Goal: Transaction & Acquisition: Obtain resource

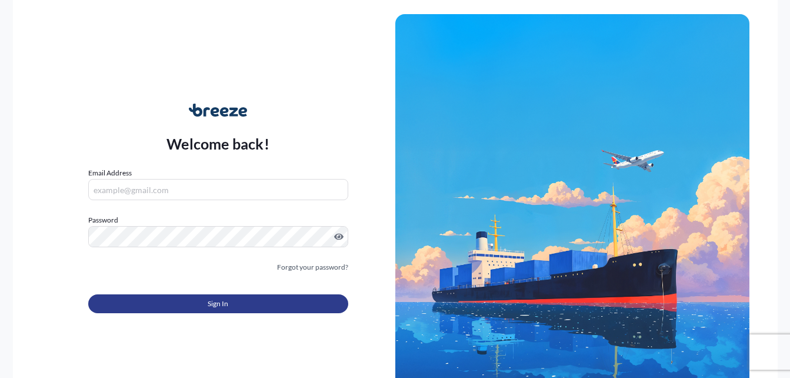
type input "[PERSON_NAME][EMAIL_ADDRESS][PERSON_NAME][DOMAIN_NAME]"
click at [190, 302] on button "Sign In" at bounding box center [218, 303] width 260 height 19
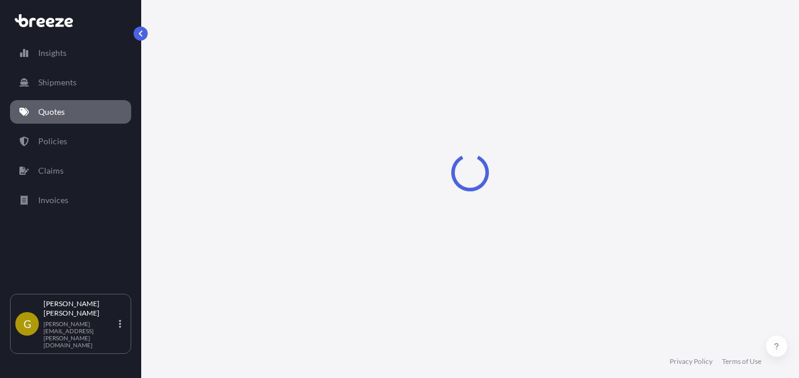
select select "Air"
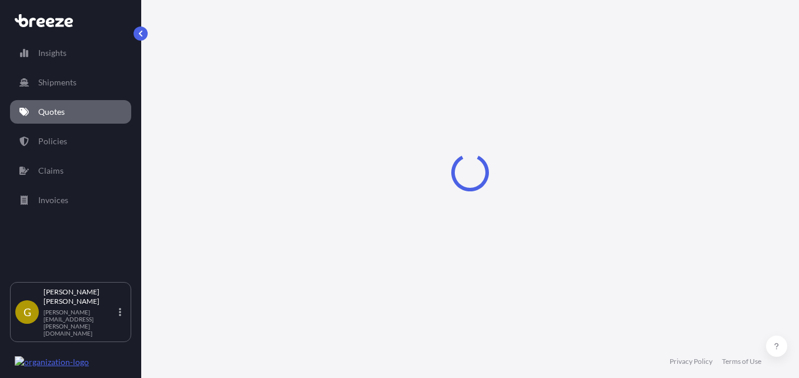
select select "1"
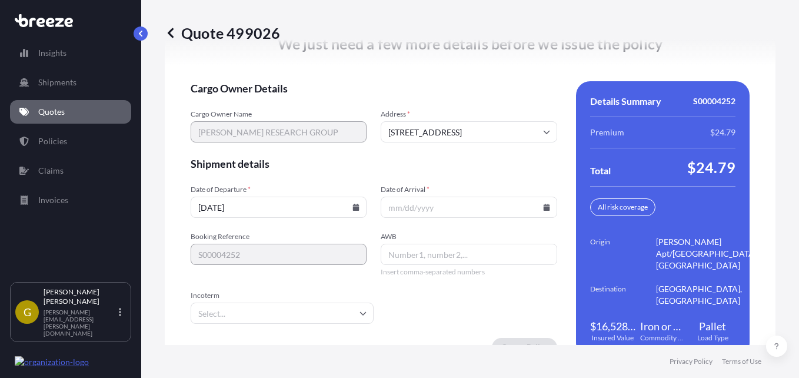
scroll to position [1829, 0]
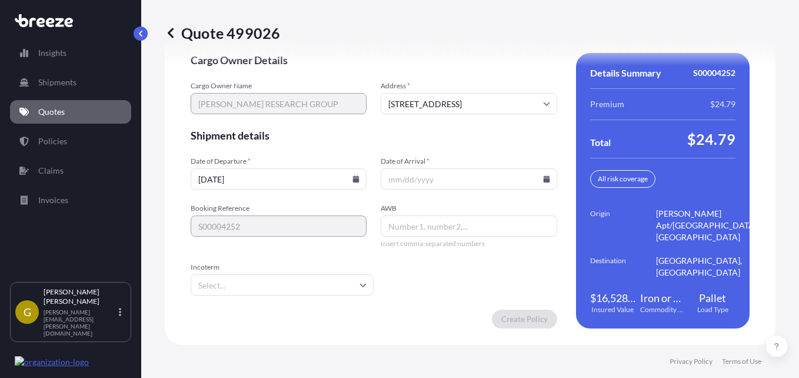
click at [347, 181] on input "[DATE]" at bounding box center [279, 178] width 176 height 21
click at [353, 181] on icon at bounding box center [356, 178] width 6 height 7
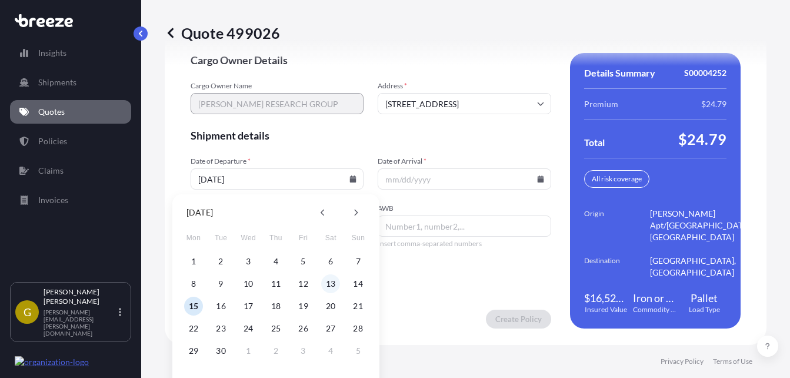
click at [333, 284] on button "13" at bounding box center [330, 283] width 19 height 19
type input "[DATE]"
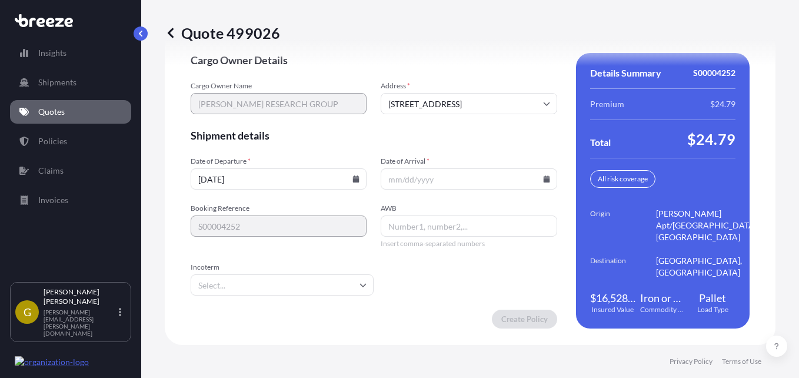
click at [543, 178] on icon at bounding box center [546, 178] width 7 height 7
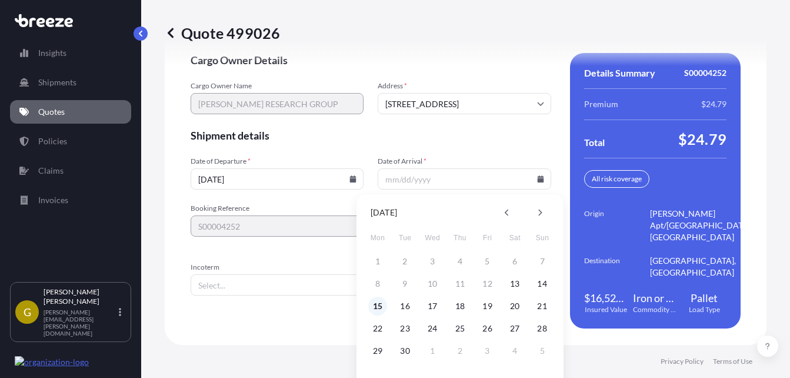
click at [378, 307] on button "15" at bounding box center [377, 306] width 19 height 19
type input "[DATE]"
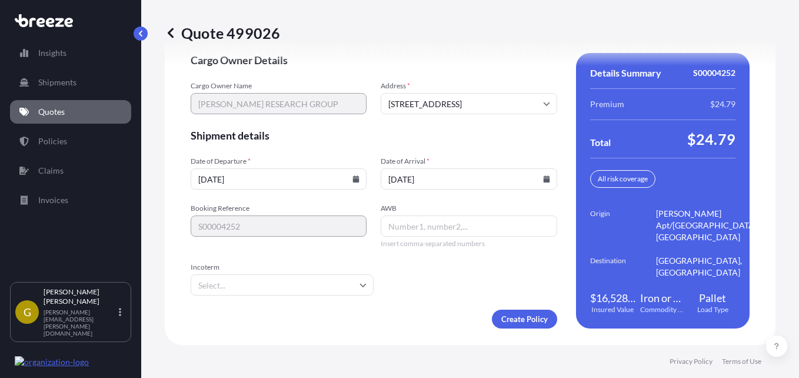
click at [332, 329] on div "We just need a few more details before we issue the policy Cargo Owner Details …" at bounding box center [470, 166] width 611 height 355
click at [413, 229] on input "AWB" at bounding box center [469, 225] width 176 height 21
type input "01438419544"
click at [304, 288] on input "Incoterm" at bounding box center [282, 284] width 183 height 21
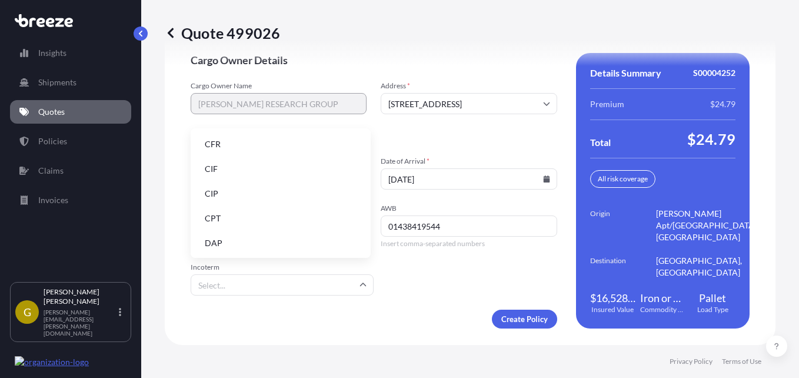
click at [236, 162] on li "CIF" at bounding box center [280, 169] width 171 height 22
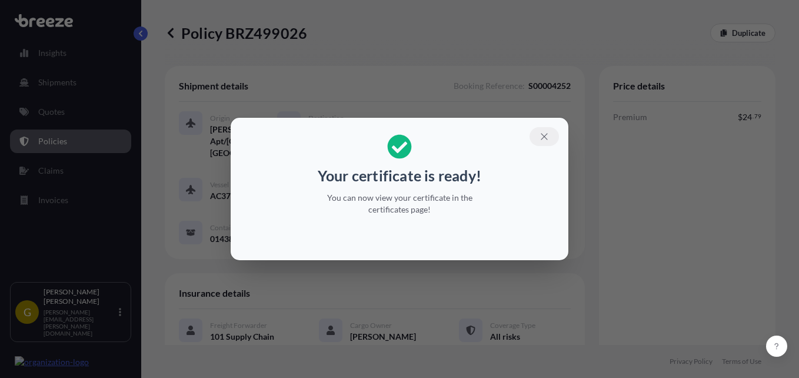
click at [543, 138] on icon "button" at bounding box center [544, 136] width 6 height 6
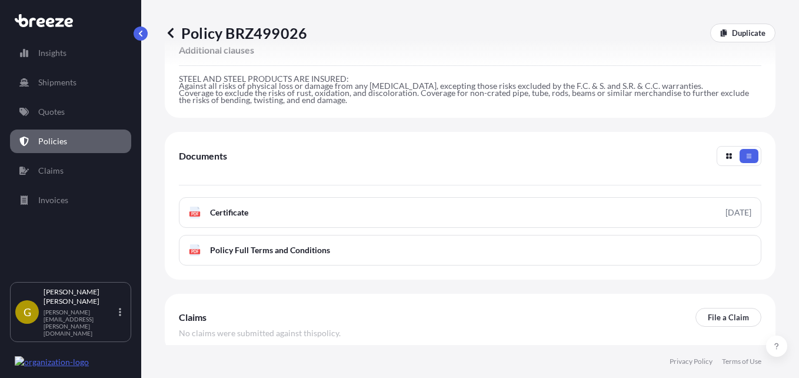
scroll to position [557, 0]
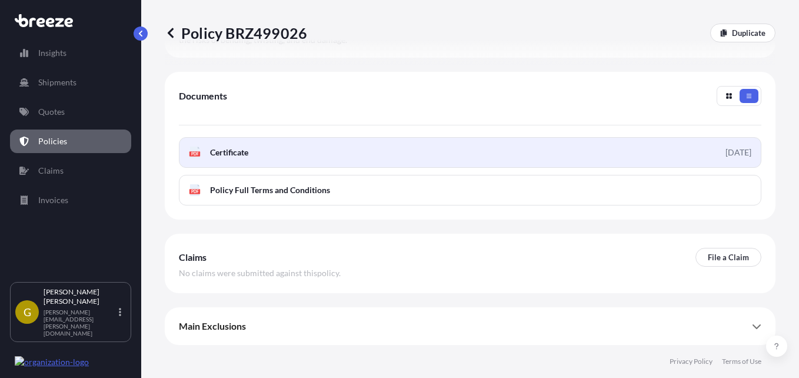
click at [238, 155] on span "Certificate" at bounding box center [229, 153] width 38 height 12
